Goal: Navigation & Orientation: Understand site structure

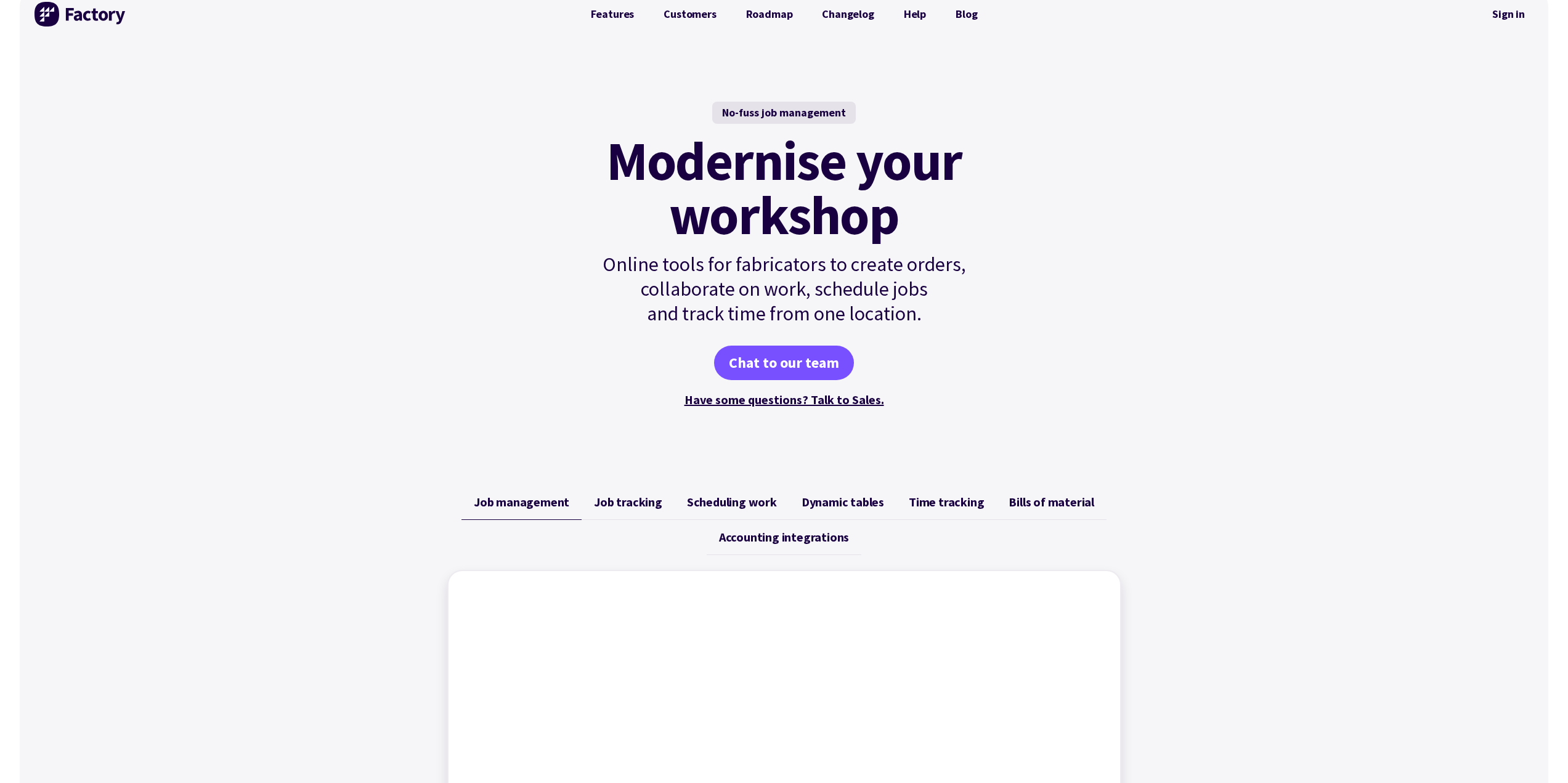
scroll to position [62, 0]
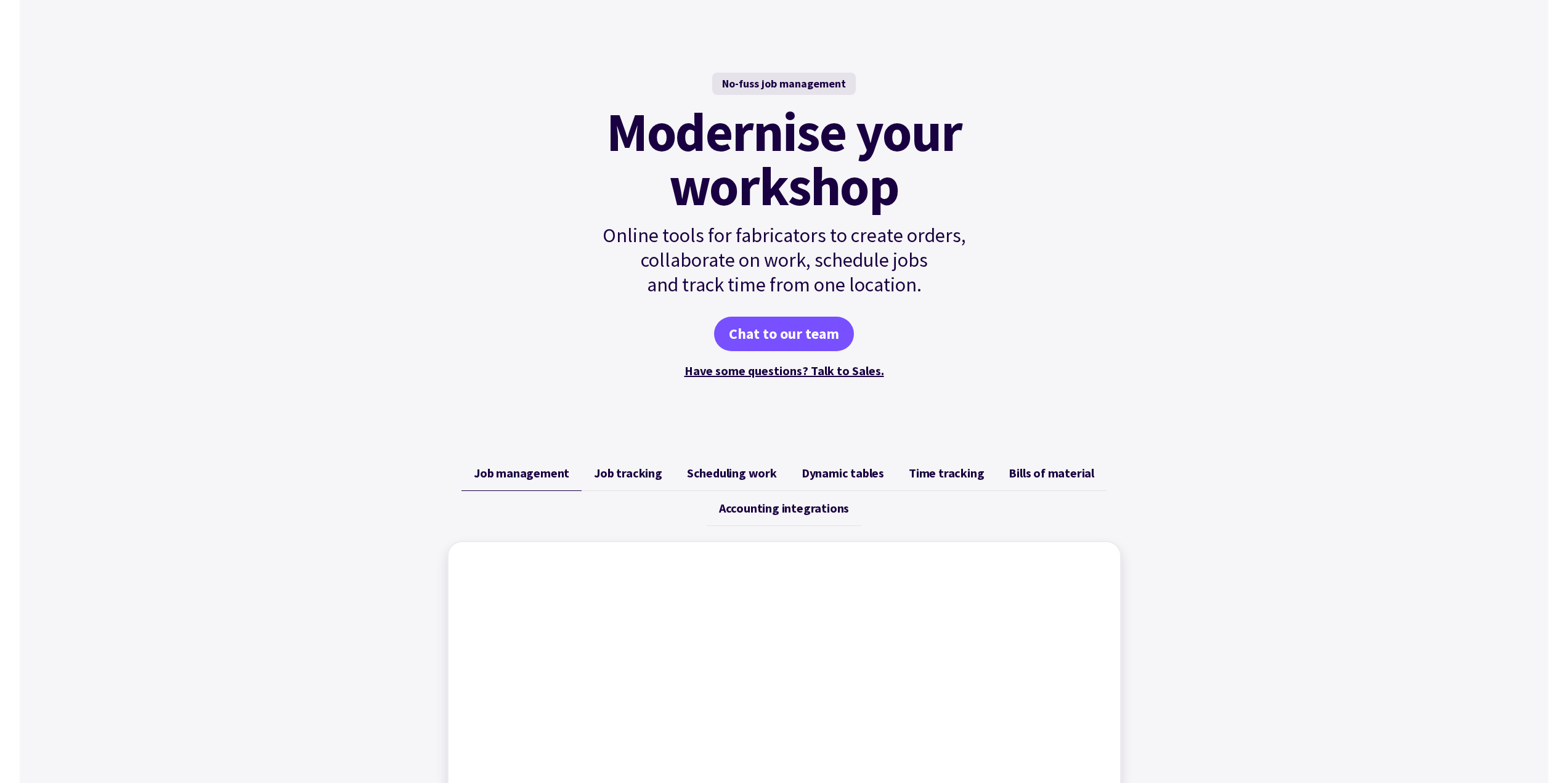
click at [634, 484] on link "Job tracking" at bounding box center [627, 473] width 93 height 35
click at [741, 486] on link "Scheduling work" at bounding box center [732, 473] width 115 height 35
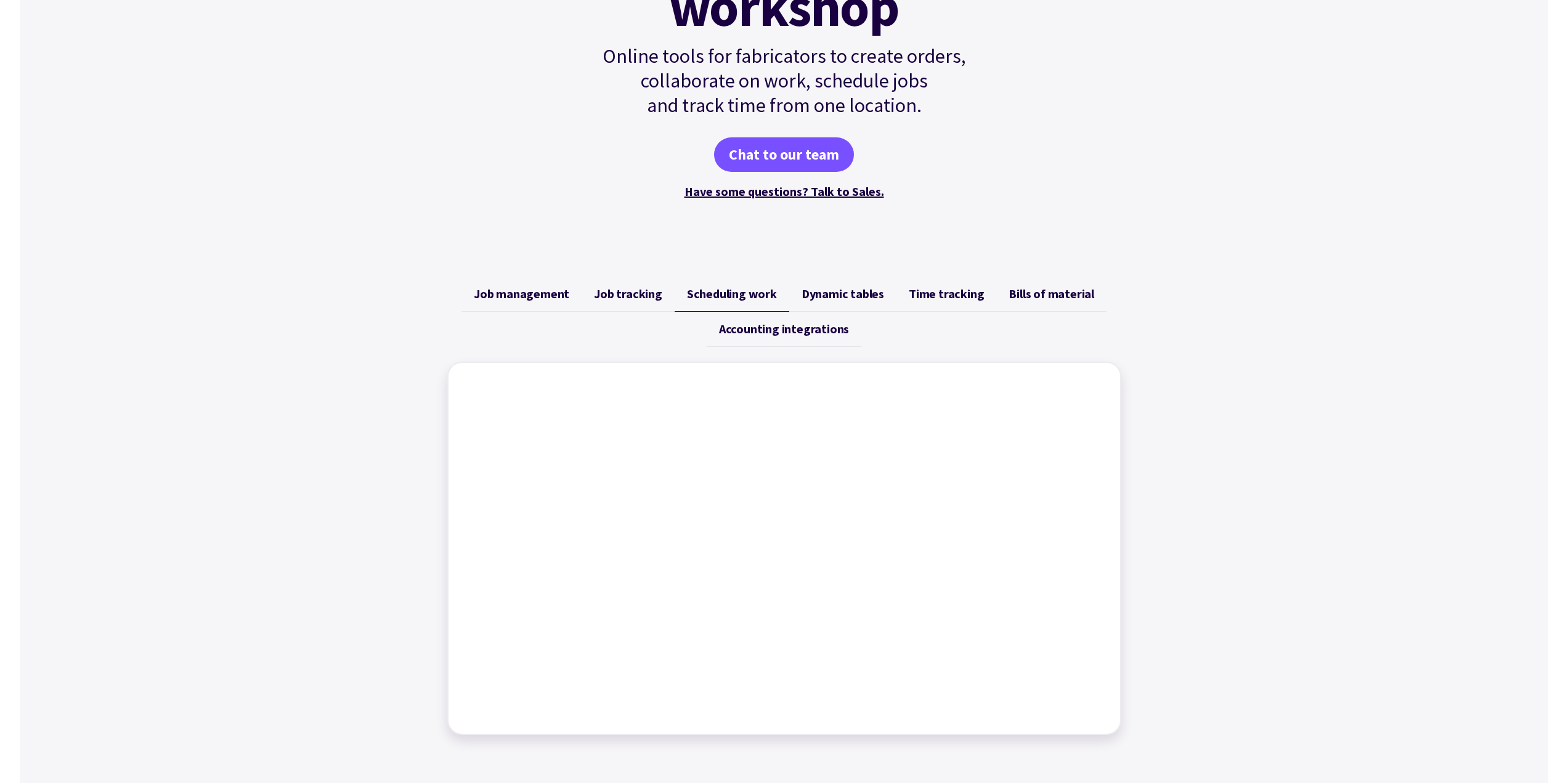
scroll to position [0, 0]
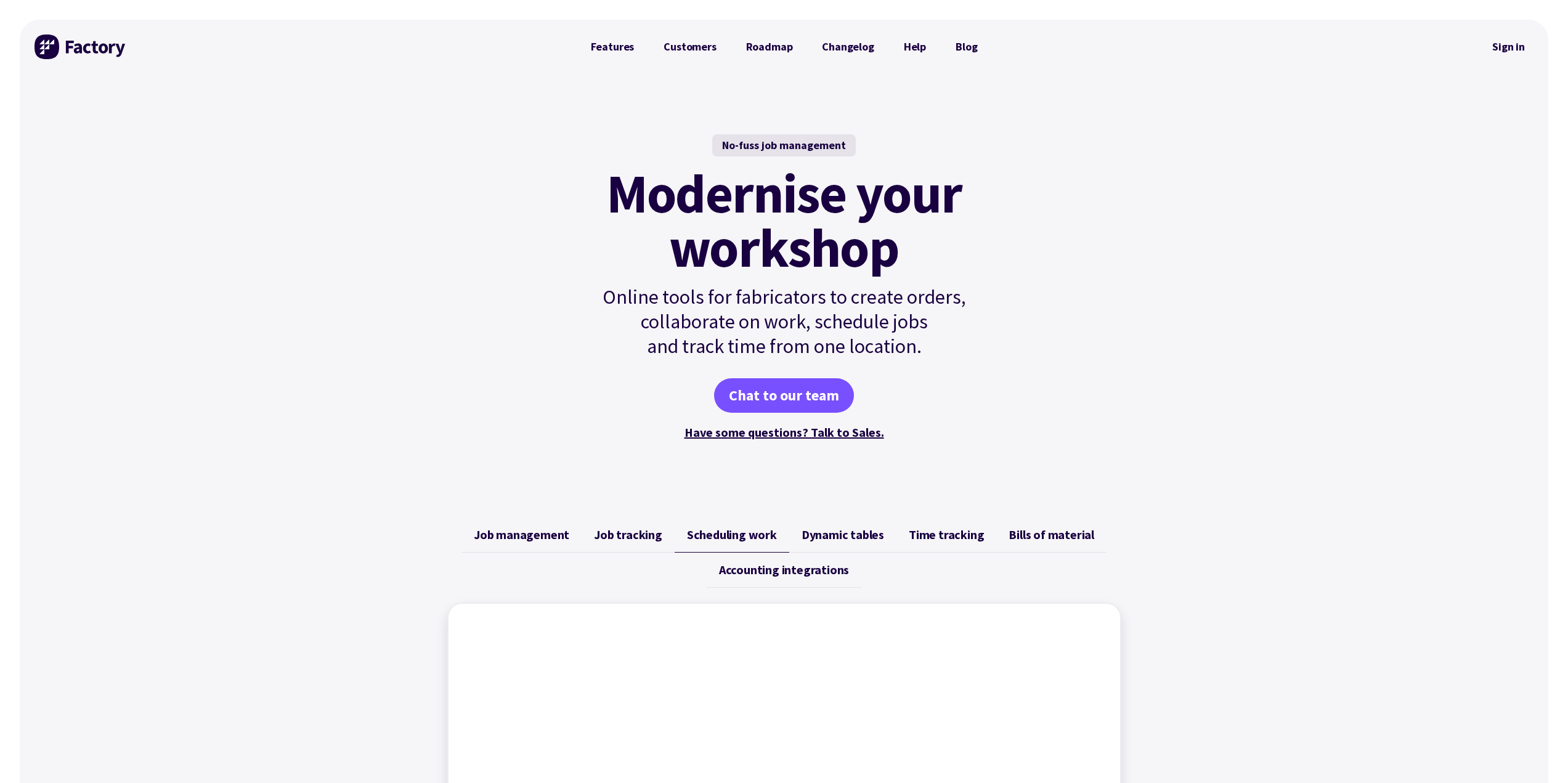
click at [639, 531] on span "Job tracking" at bounding box center [628, 534] width 69 height 15
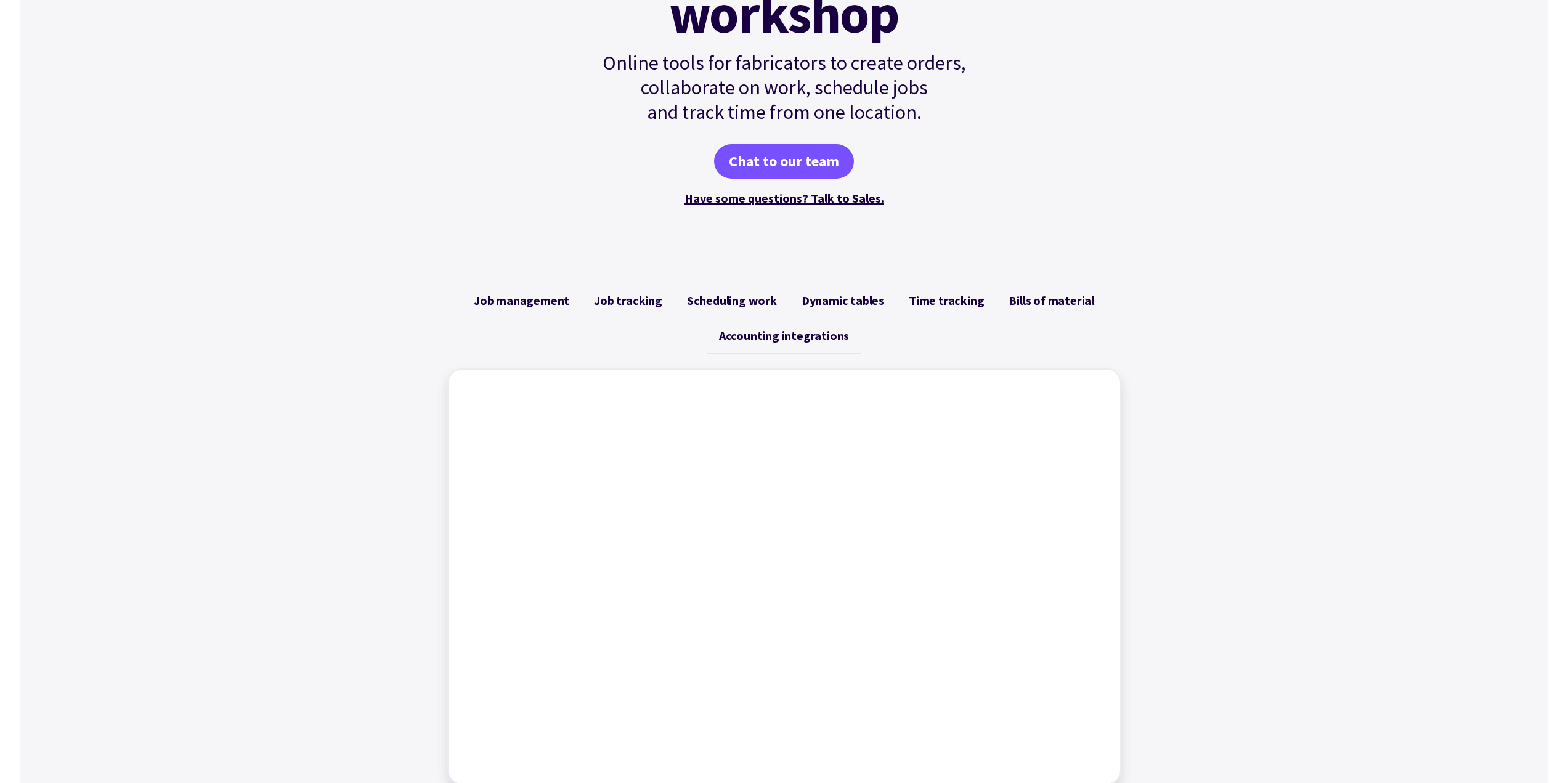
scroll to position [246, 0]
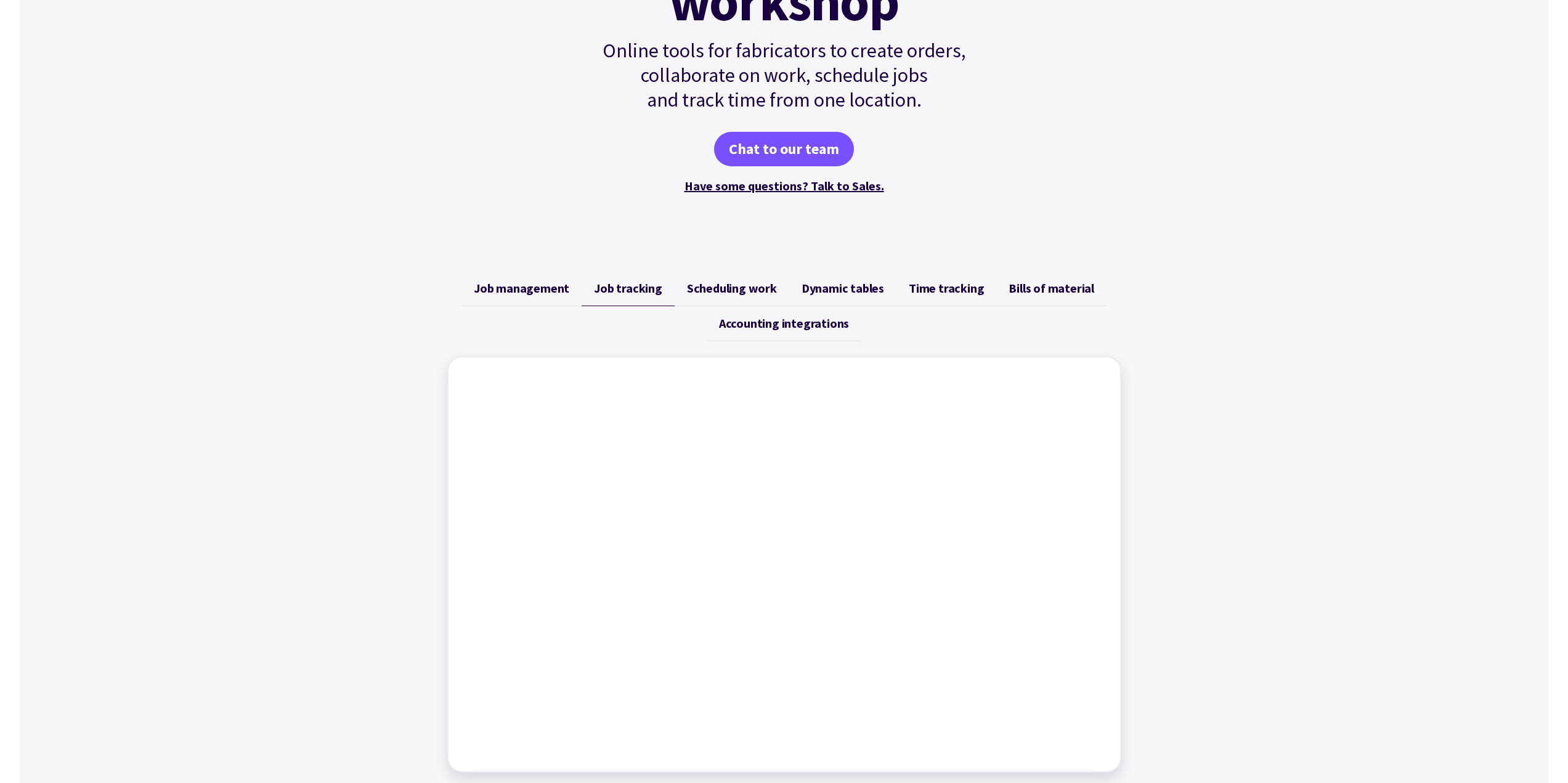
click at [550, 281] on span "Job management" at bounding box center [521, 288] width 96 height 15
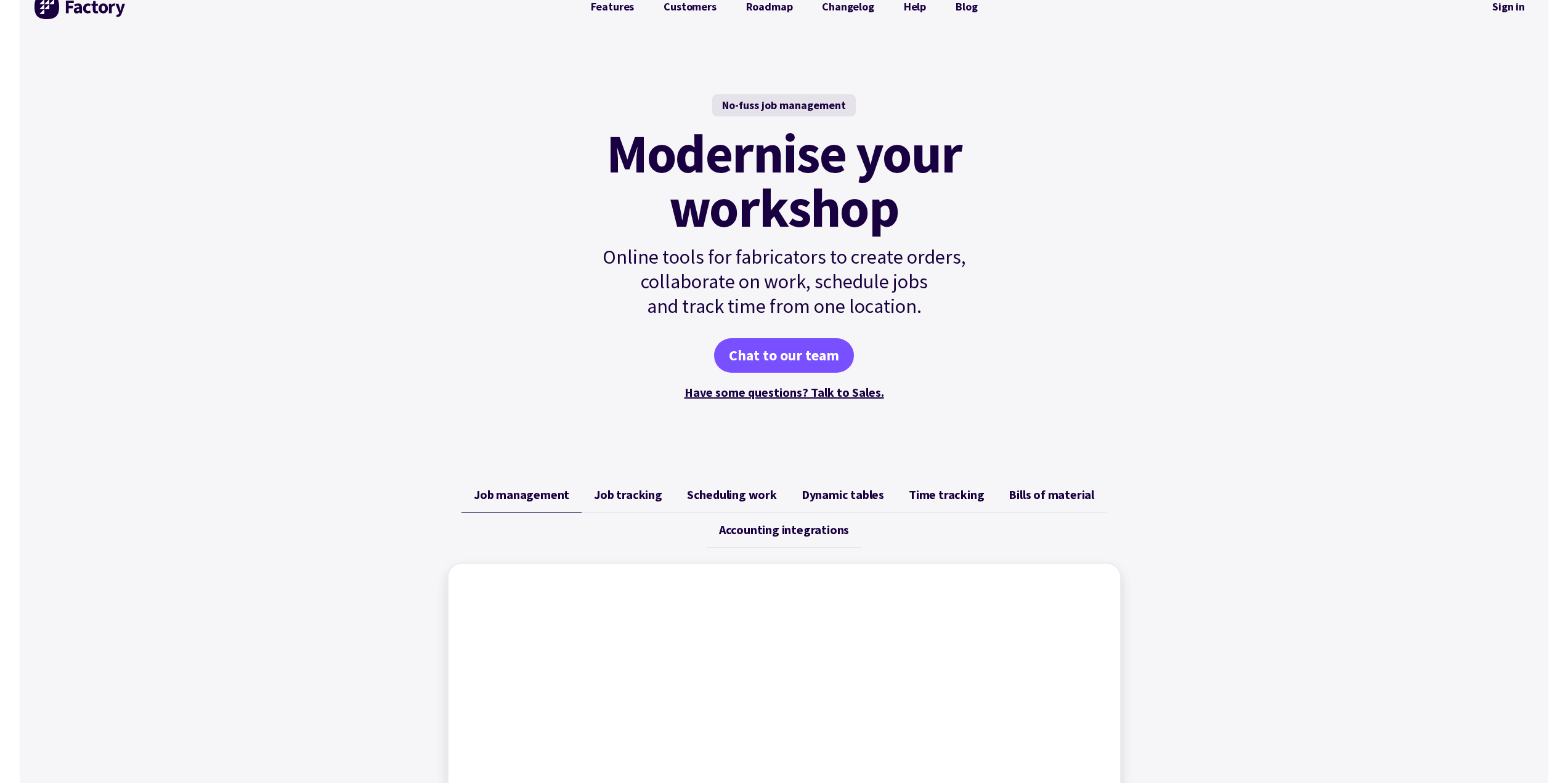
scroll to position [0, 0]
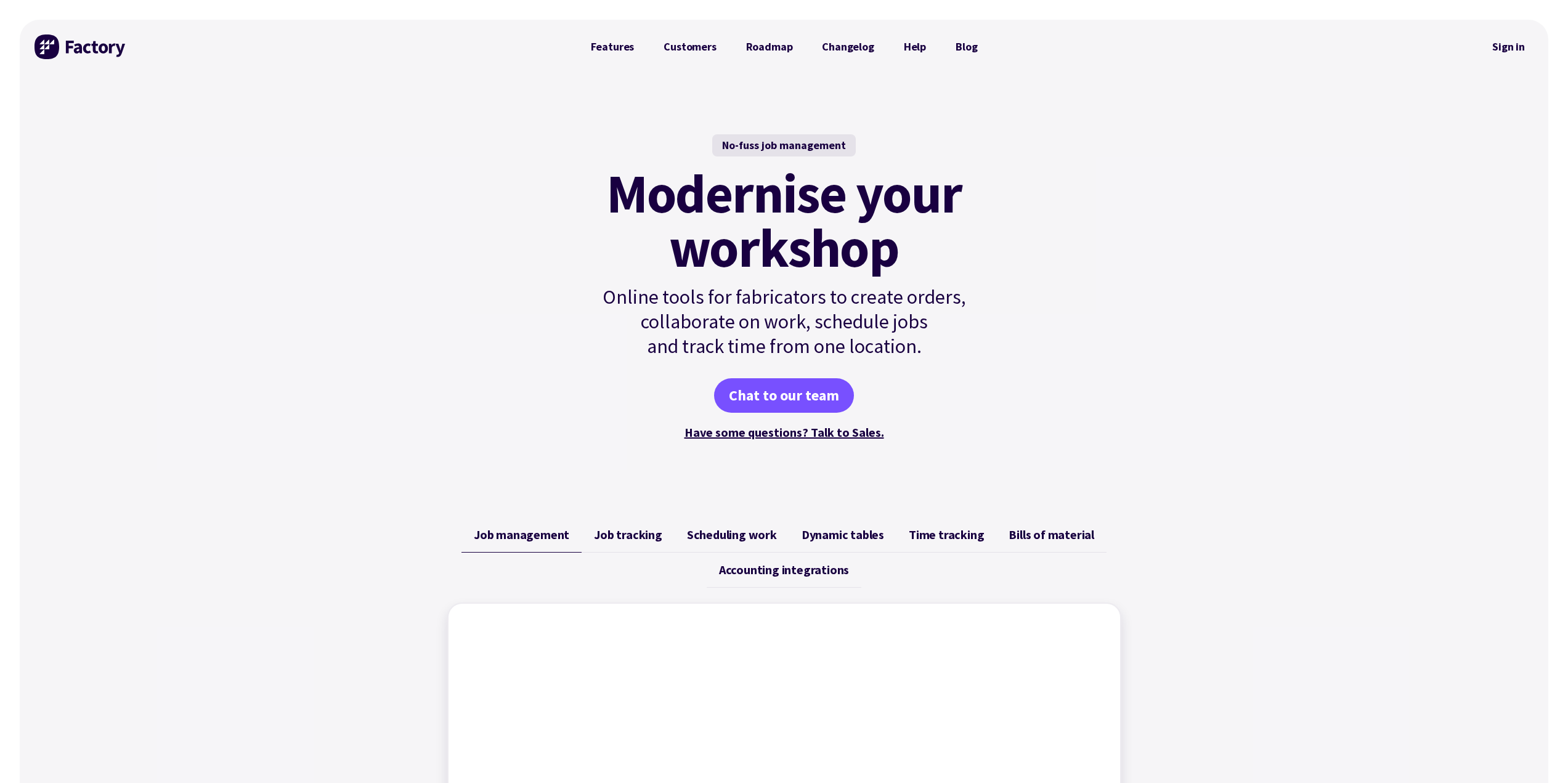
click at [611, 537] on span "Job tracking" at bounding box center [628, 534] width 69 height 15
click at [722, 532] on span "Scheduling work" at bounding box center [732, 534] width 90 height 15
click at [820, 531] on span "Dynamic tables" at bounding box center [843, 534] width 83 height 15
click at [947, 536] on span "Time tracking" at bounding box center [946, 534] width 75 height 15
click at [1029, 533] on span "Bills of material" at bounding box center [1051, 534] width 86 height 15
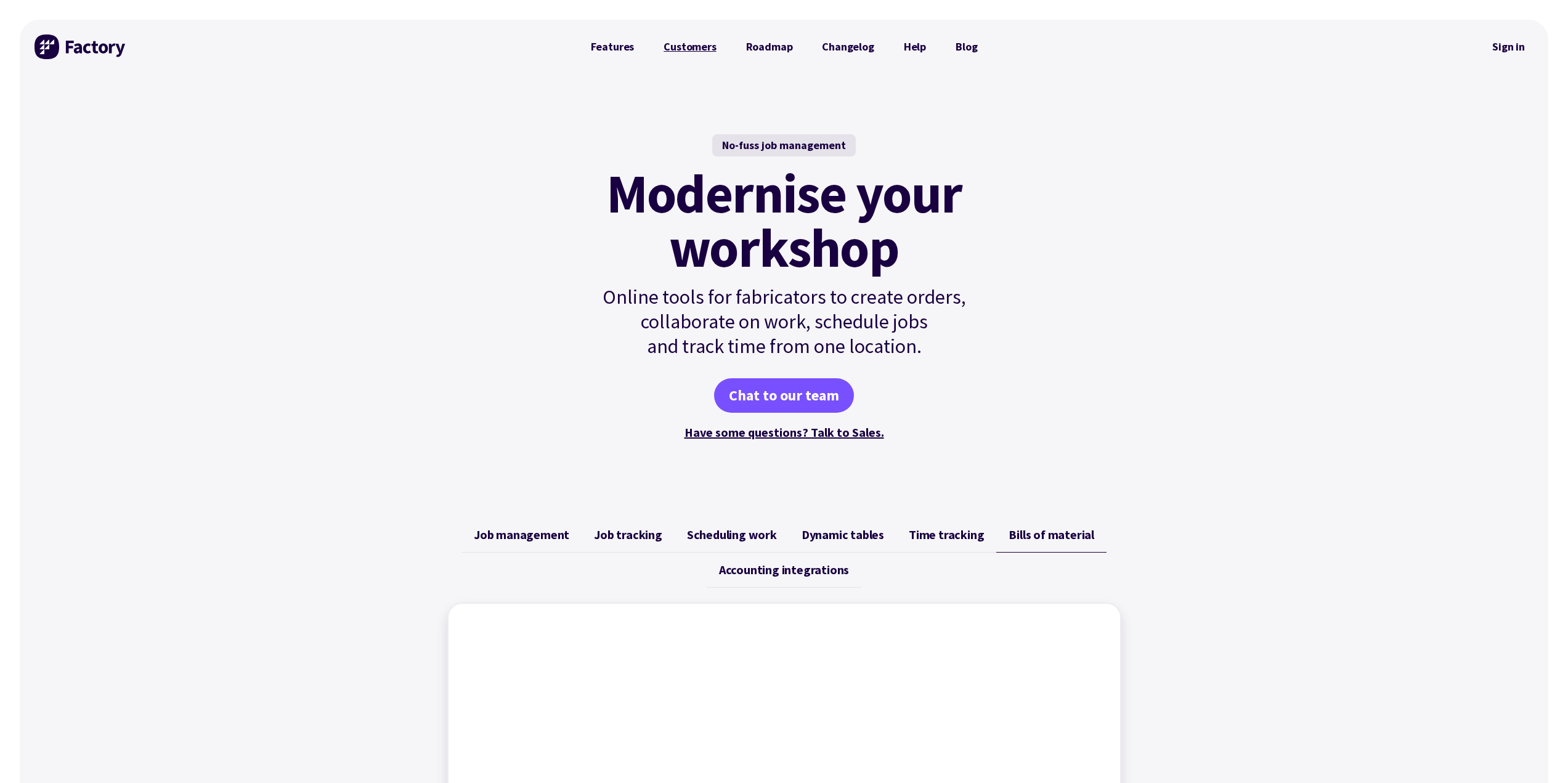
click at [677, 48] on link "Customers" at bounding box center [690, 47] width 82 height 25
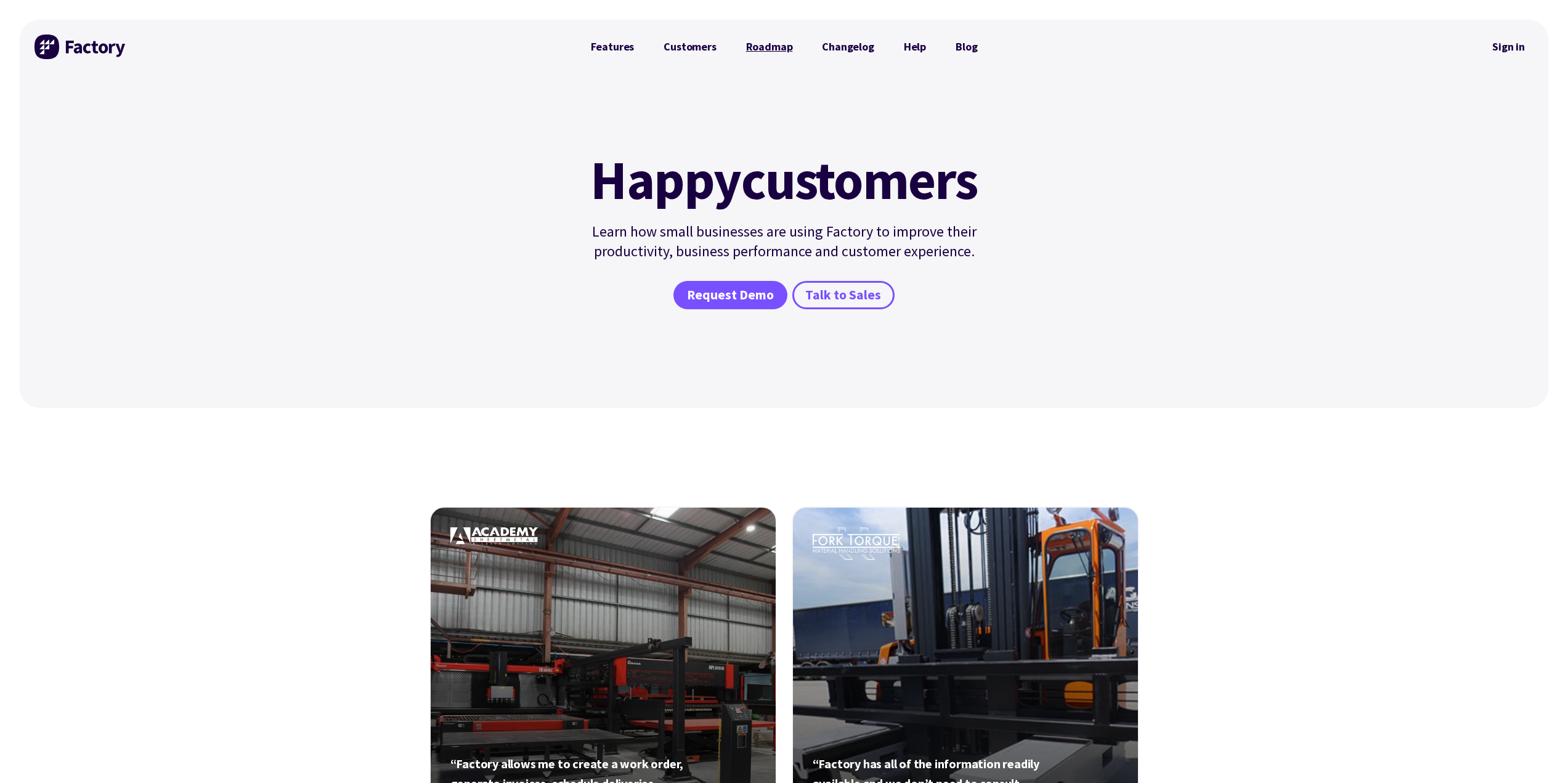
click at [765, 52] on link "Roadmap" at bounding box center [769, 47] width 76 height 25
click at [868, 54] on link "Changelog" at bounding box center [848, 47] width 81 height 25
click at [920, 51] on link "Help" at bounding box center [915, 47] width 51 height 25
click at [966, 46] on link "Blog" at bounding box center [966, 47] width 51 height 25
click at [790, 51] on link "Roadmap" at bounding box center [769, 47] width 76 height 25
